Goal: Information Seeking & Learning: Learn about a topic

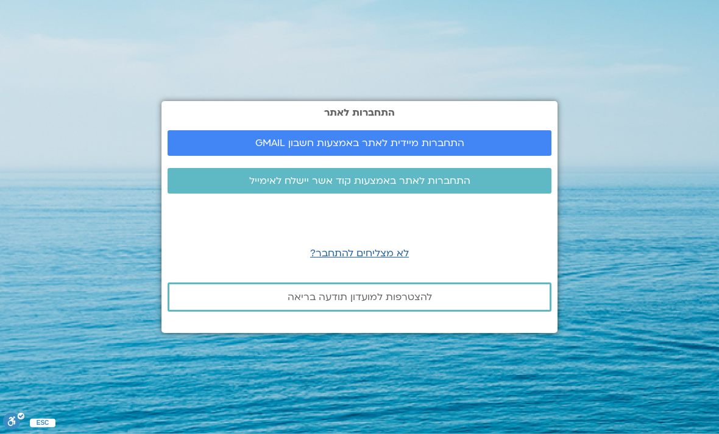
click at [389, 186] on span "התחברות לאתר באמצעות קוד אשר יישלח לאימייל" at bounding box center [359, 180] width 221 height 11
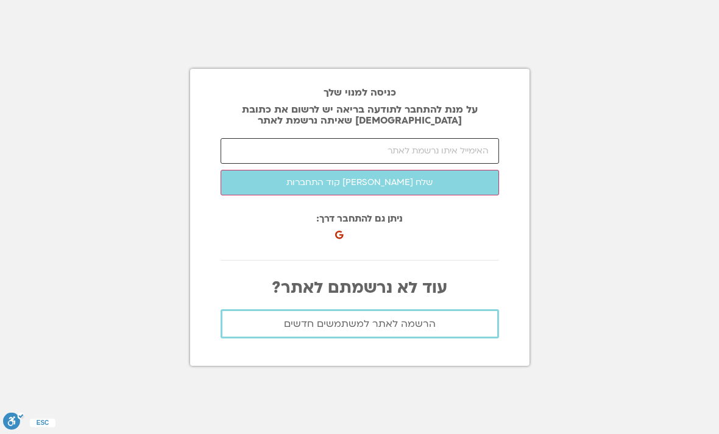
click at [425, 164] on input "email" at bounding box center [360, 151] width 278 height 26
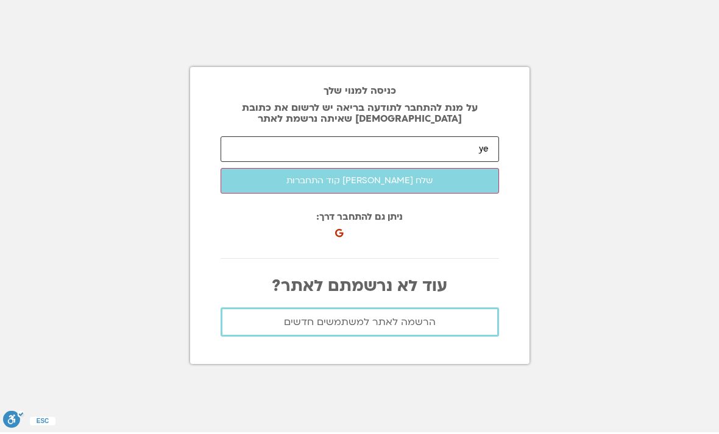
scroll to position [2, 0]
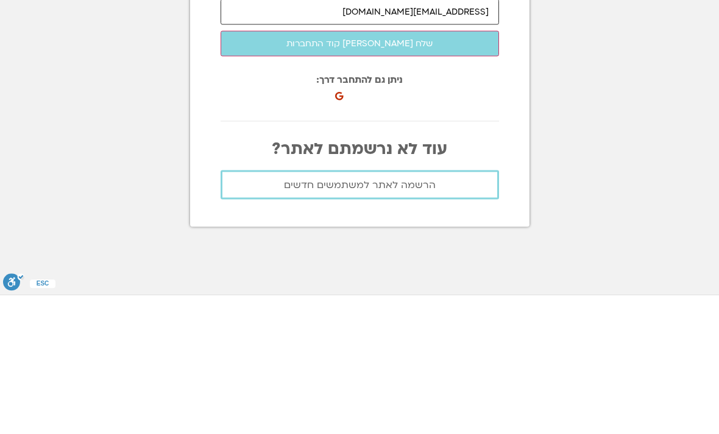
type input "yehuda.bahar58@gmail.com"
click at [385, 170] on button "שלח לי קוד התחברות" at bounding box center [360, 183] width 278 height 26
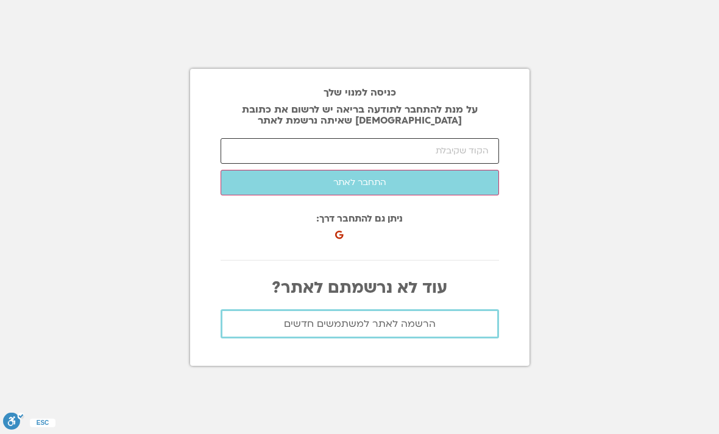
click at [443, 138] on input "number" at bounding box center [360, 151] width 278 height 26
click at [423, 170] on button "התחבר לאתר" at bounding box center [360, 183] width 278 height 26
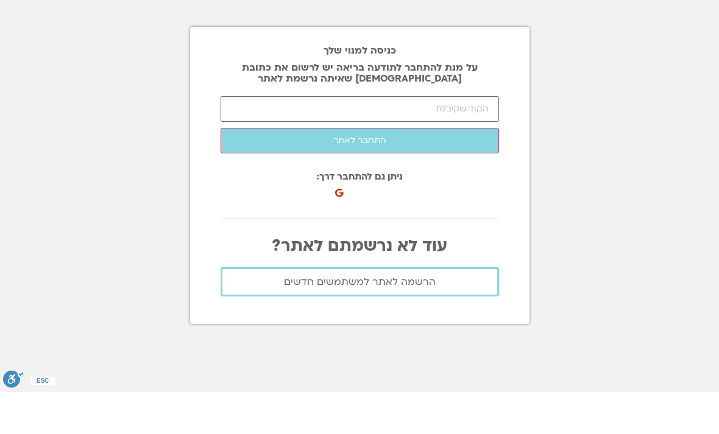
click at [422, 170] on button "התחבר לאתר" at bounding box center [360, 183] width 278 height 26
click at [579, 129] on section "כניסה למנוי שלך על מנת להתחבר לתודעה בריאה יש לרשום את כתובת האיימל שאיתה נרשמת…" at bounding box center [359, 217] width 719 height 434
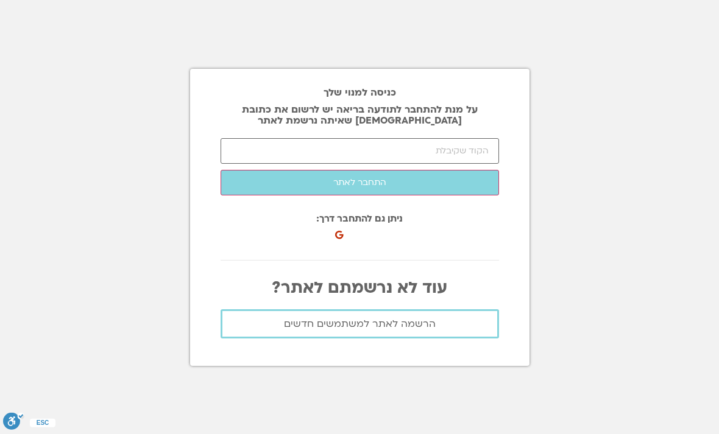
click at [372, 170] on button "התחבר לאתר" at bounding box center [360, 183] width 278 height 26
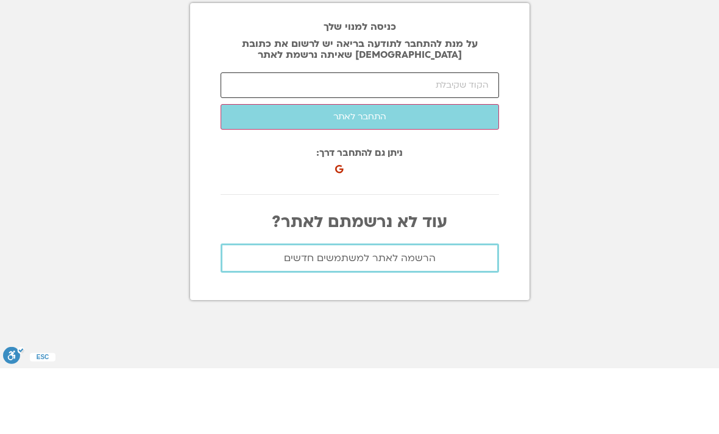
click at [367, 138] on input "number" at bounding box center [360, 151] width 278 height 26
type input "10056"
click at [416, 170] on button "התחבר לאתר" at bounding box center [360, 183] width 278 height 26
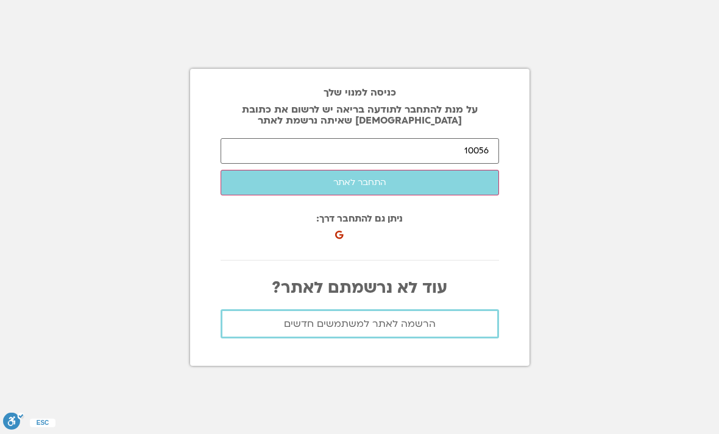
click at [370, 170] on button "התחבר לאתר" at bounding box center [360, 183] width 278 height 26
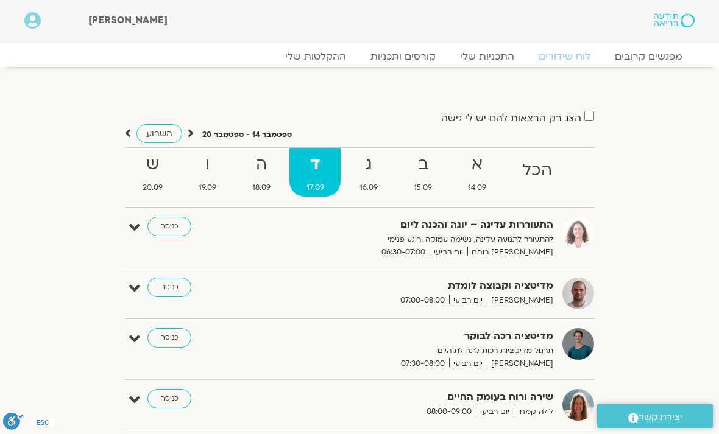
click at [408, 51] on link "קורסים ותכניות" at bounding box center [403, 57] width 90 height 12
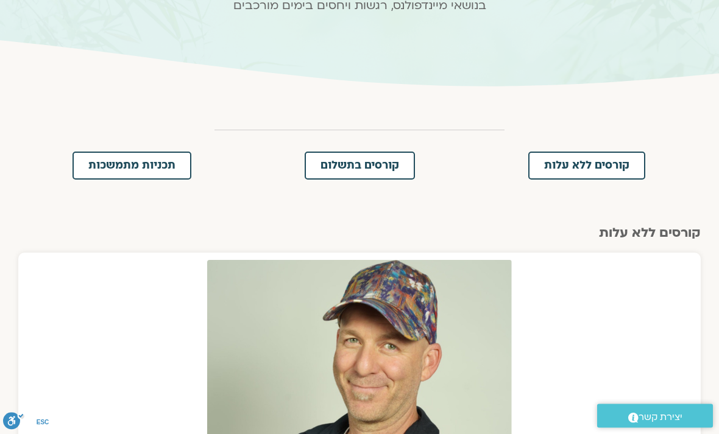
scroll to position [158, 0]
click at [376, 169] on span "קורסים בתשלום" at bounding box center [359, 165] width 79 height 11
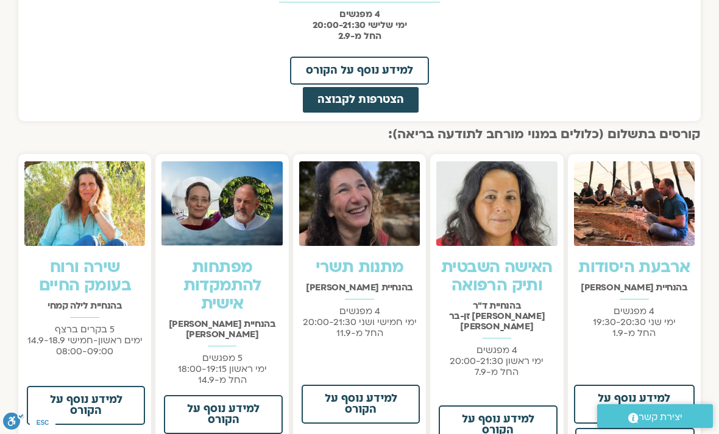
scroll to position [844, 0]
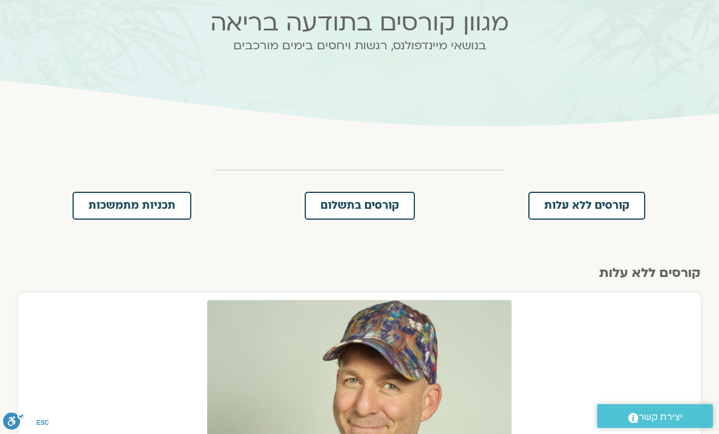
click at [142, 214] on link "תכניות מתמשכות" at bounding box center [131, 206] width 119 height 28
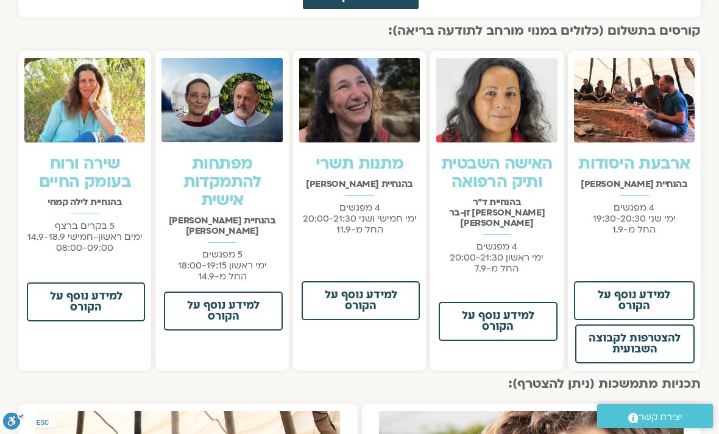
scroll to position [786, 0]
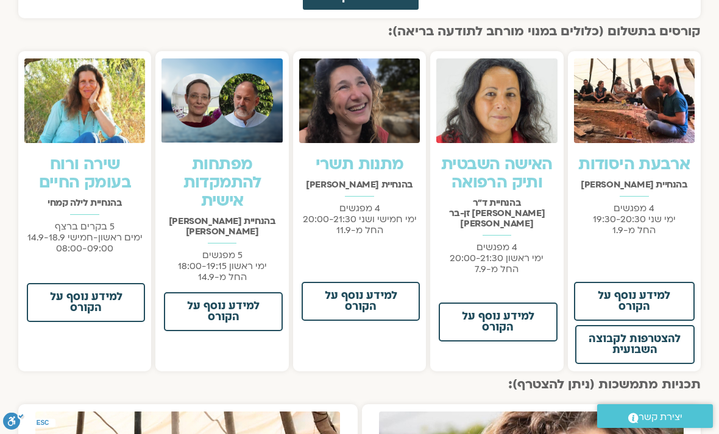
click at [367, 298] on span "למידע נוסף על הקורס" at bounding box center [360, 302] width 86 height 22
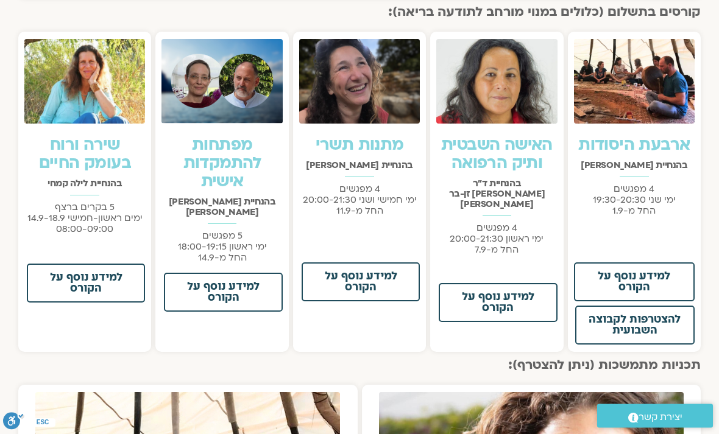
scroll to position [802, 0]
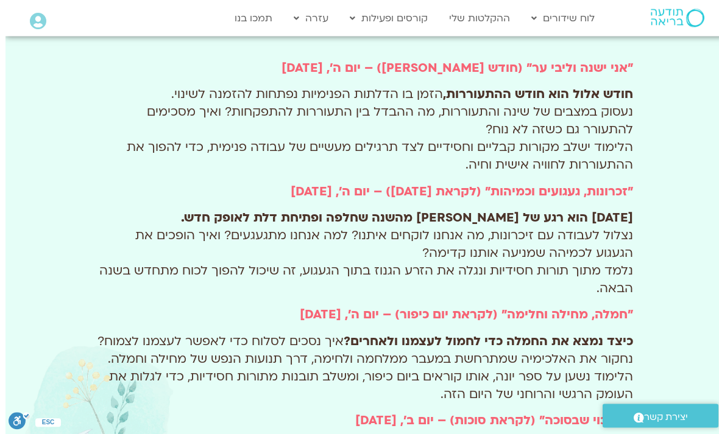
scroll to position [677, 0]
click at [6, 399] on div "הזמנה למסע אישי בו כל חג הופך להיות מראה וגם דלת. דרך שילוב [PERSON_NAME] עולמו…" at bounding box center [359, 173] width 719 height 773
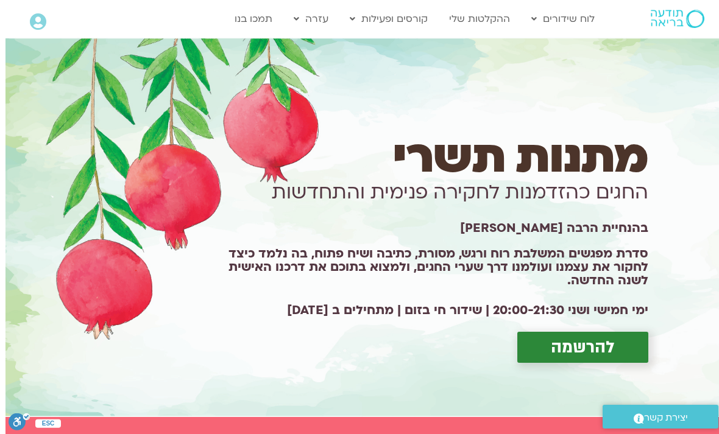
scroll to position [0, -5]
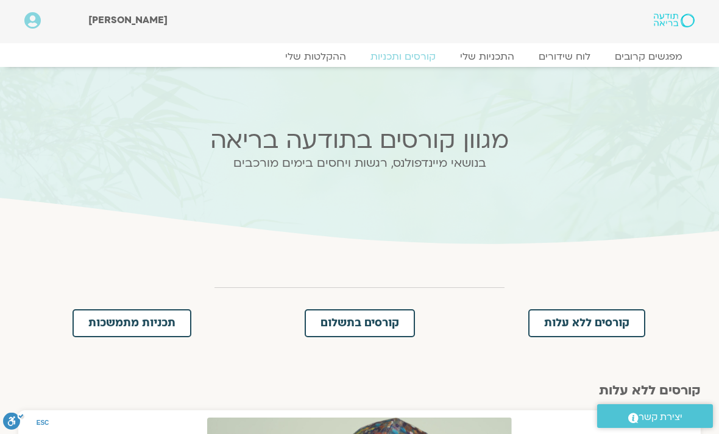
click at [566, 51] on link "לוח שידורים" at bounding box center [564, 57] width 76 height 12
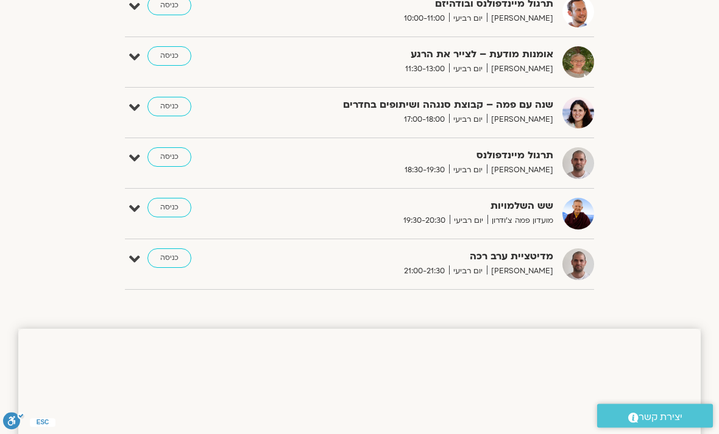
scroll to position [595, 0]
